Goal: Navigation & Orientation: Find specific page/section

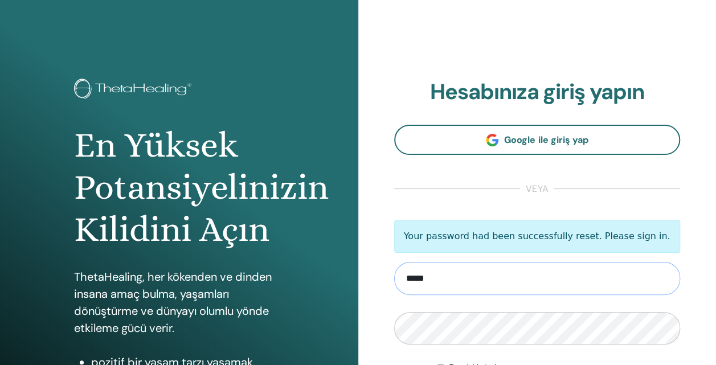
type input "**********"
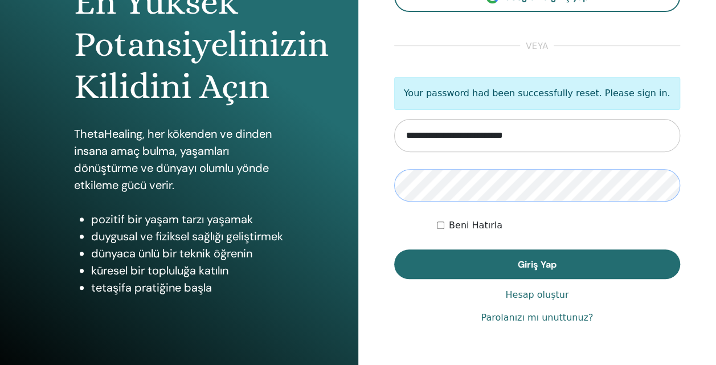
scroll to position [148, 0]
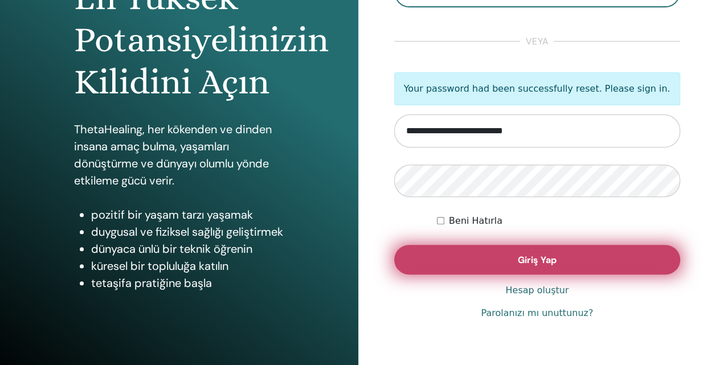
click at [539, 263] on span "Giriş Yap" at bounding box center [537, 260] width 39 height 12
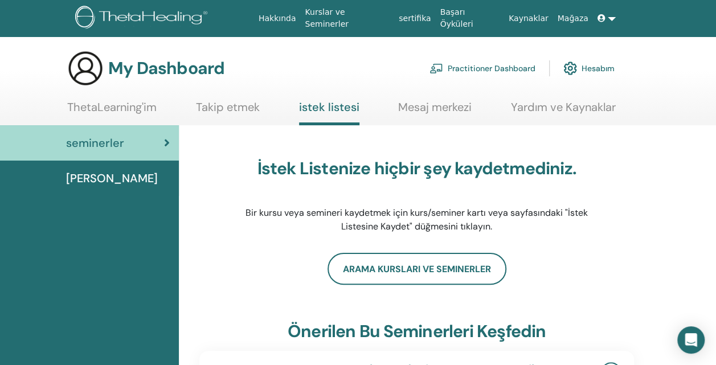
click at [115, 109] on link "ThetaLearning'im" at bounding box center [111, 111] width 89 height 22
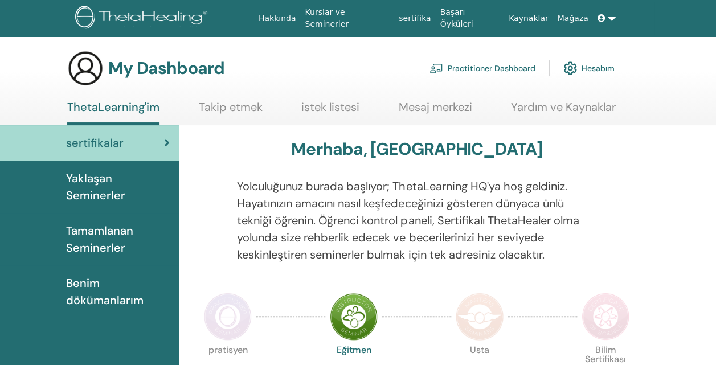
click at [435, 15] on link "sertifika" at bounding box center [414, 18] width 41 height 21
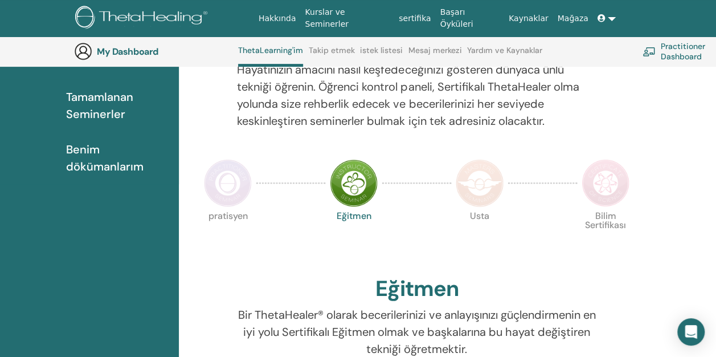
scroll to position [164, 0]
click at [228, 186] on img at bounding box center [228, 183] width 48 height 48
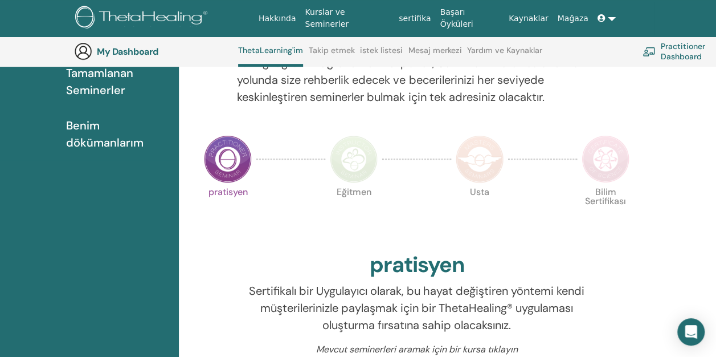
scroll to position [187, 0]
click at [467, 169] on img at bounding box center [480, 160] width 48 height 48
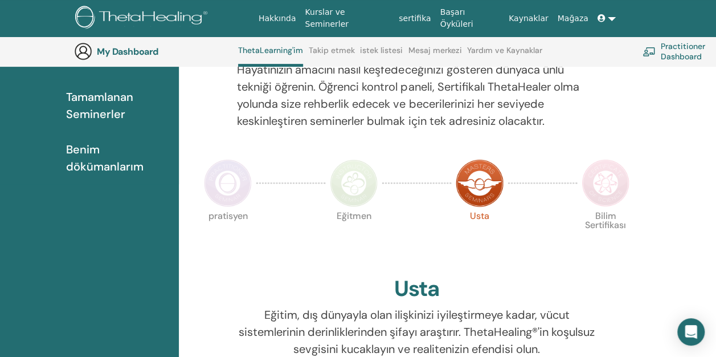
scroll to position [158, 0]
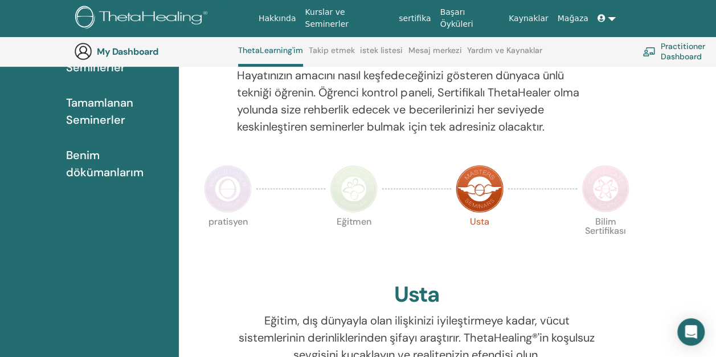
click at [227, 194] on img at bounding box center [228, 189] width 48 height 48
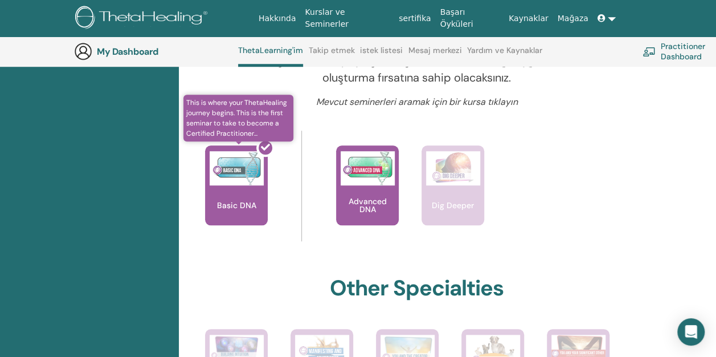
scroll to position [435, 0]
click at [251, 192] on div at bounding box center [243, 189] width 63 height 103
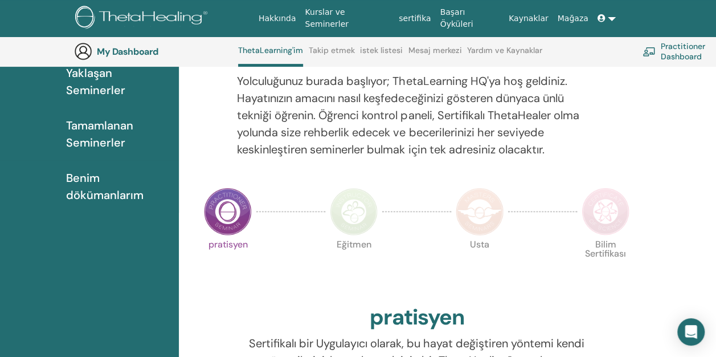
scroll to position [137, 0]
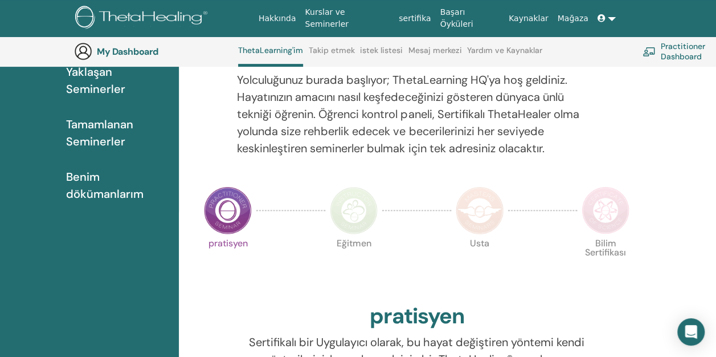
click at [676, 51] on link "Practitioner Dashboard" at bounding box center [695, 51] width 104 height 25
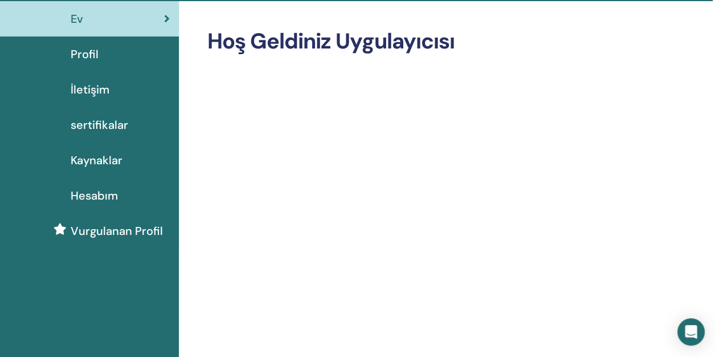
scroll to position [0, 3]
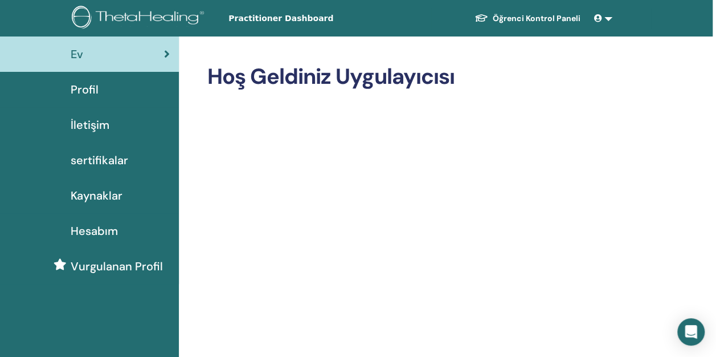
click at [118, 161] on span "sertifikalar" at bounding box center [100, 160] width 58 height 17
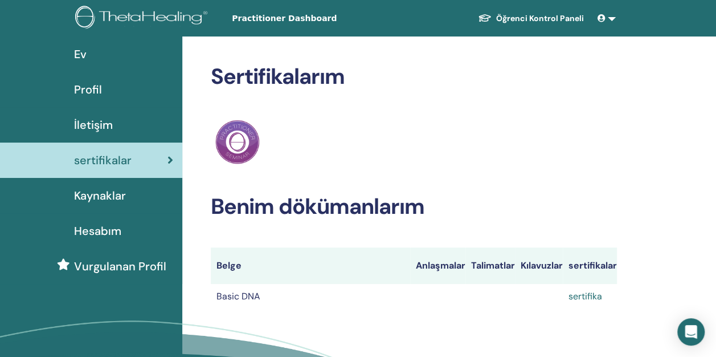
click at [578, 296] on link "sertifika" at bounding box center [586, 296] width 34 height 12
click at [100, 129] on span "İletişim" at bounding box center [93, 124] width 39 height 17
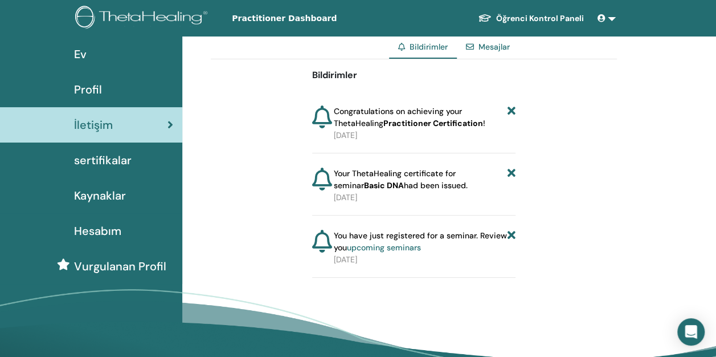
click at [103, 87] on div "Profil" at bounding box center [91, 89] width 164 height 17
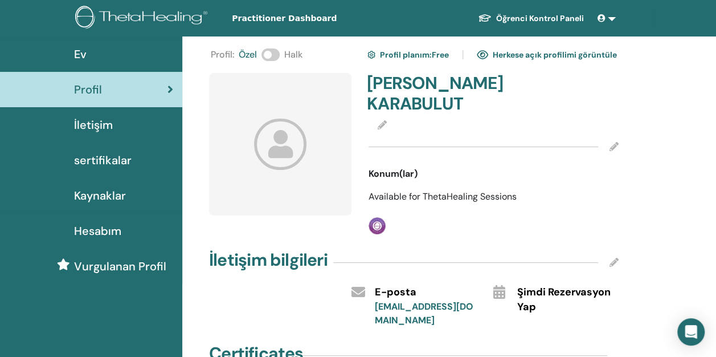
click at [115, 48] on div "Ev" at bounding box center [91, 54] width 164 height 17
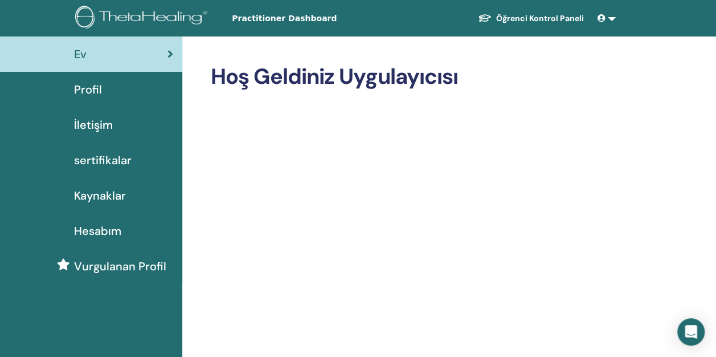
click at [123, 198] on span "Kaynaklar" at bounding box center [100, 195] width 52 height 17
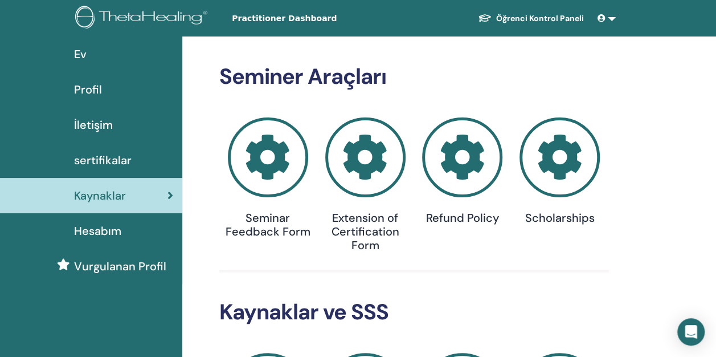
click at [603, 17] on icon at bounding box center [602, 18] width 8 height 8
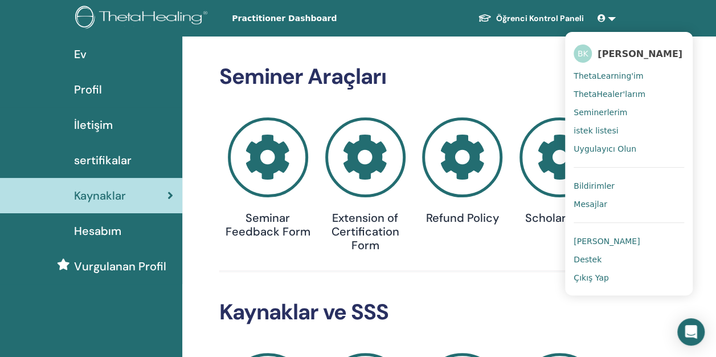
click at [610, 72] on span "ThetaLearning'im" at bounding box center [608, 76] width 69 height 10
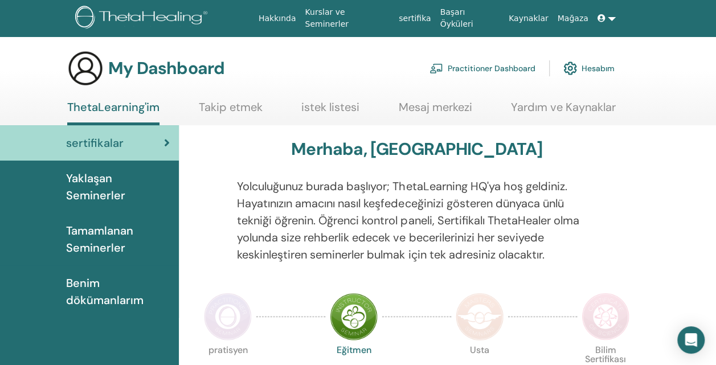
click at [125, 227] on span "Tamamlanan Seminerler" at bounding box center [118, 239] width 104 height 34
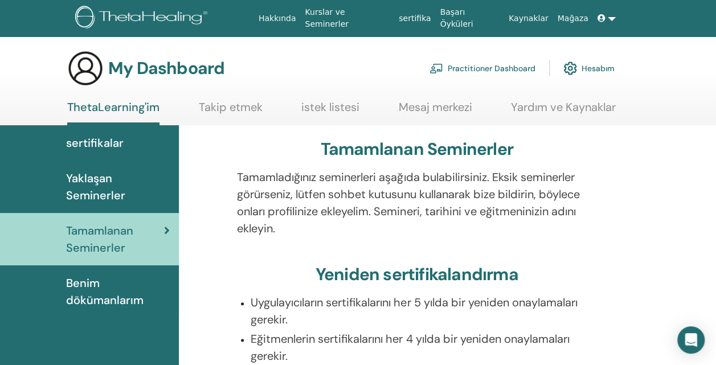
click at [301, 21] on link "Hakkında" at bounding box center [277, 18] width 47 height 21
